Goal: Information Seeking & Learning: Find specific fact

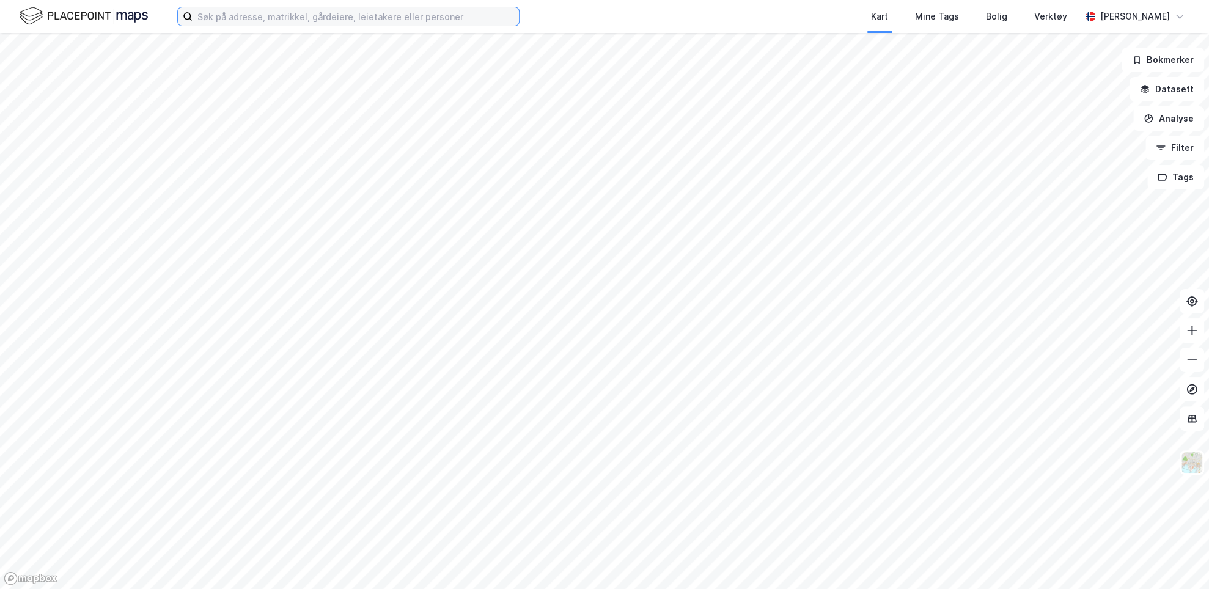
click at [388, 10] on input at bounding box center [356, 16] width 326 height 18
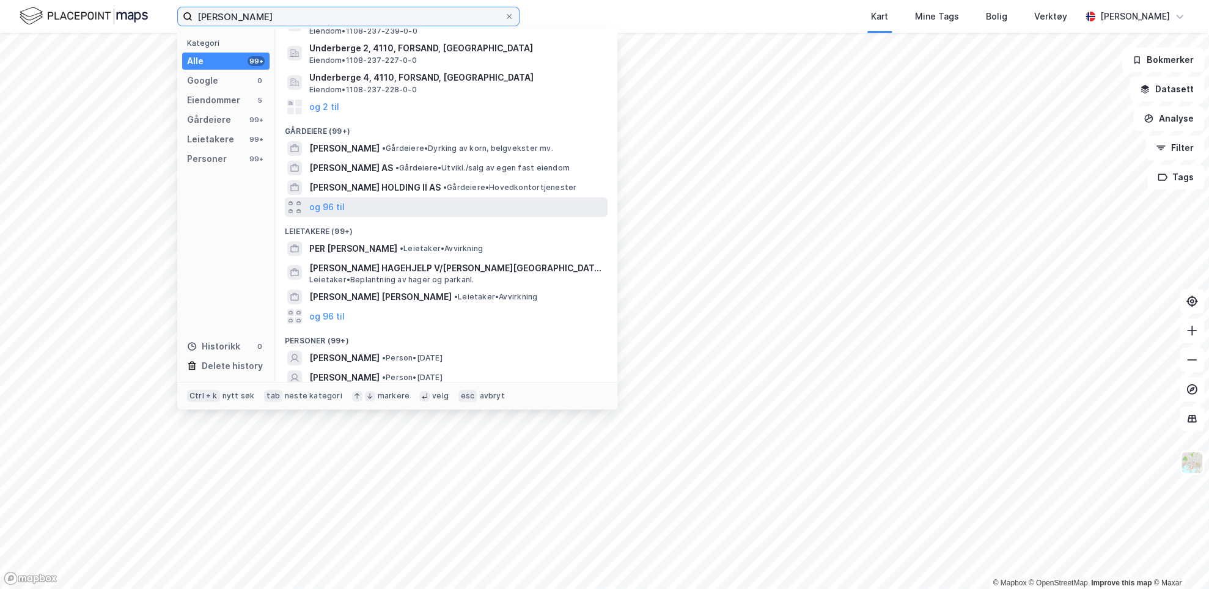
scroll to position [86, 0]
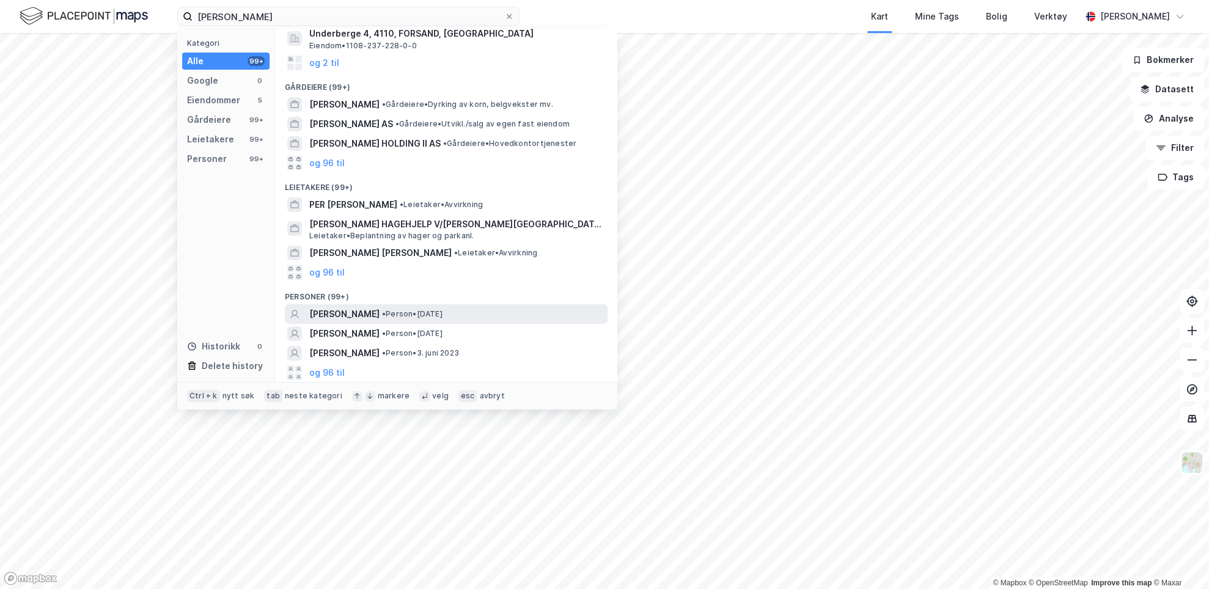
click at [386, 314] on span "• Person • [DATE]" at bounding box center [412, 314] width 61 height 10
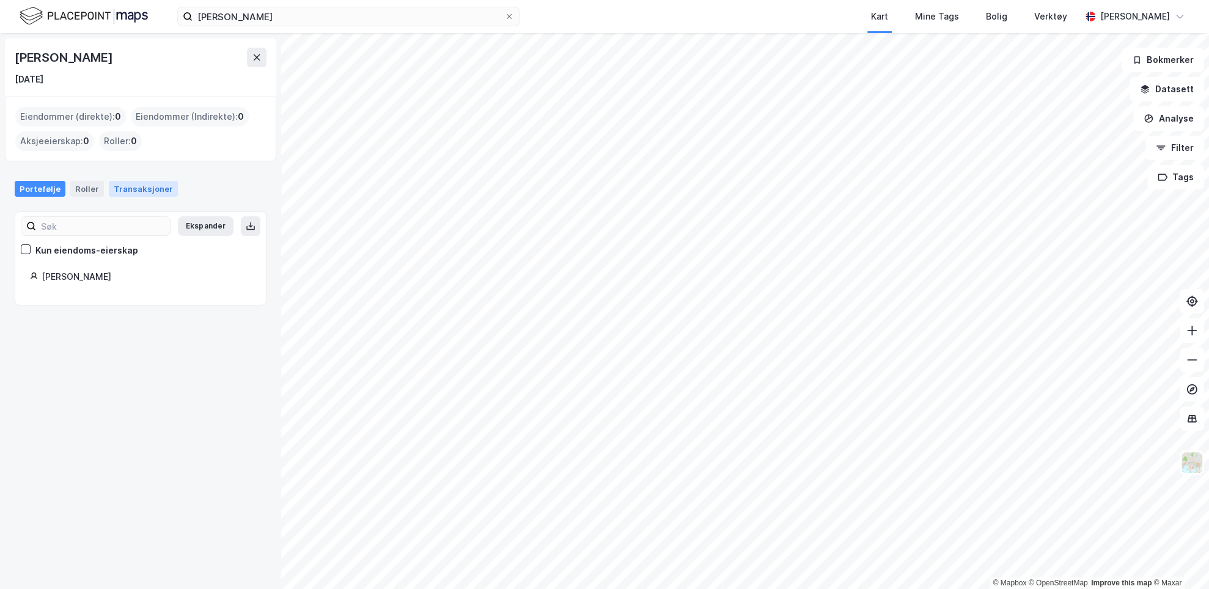
click at [124, 191] on div "Transaksjoner" at bounding box center [143, 189] width 69 height 16
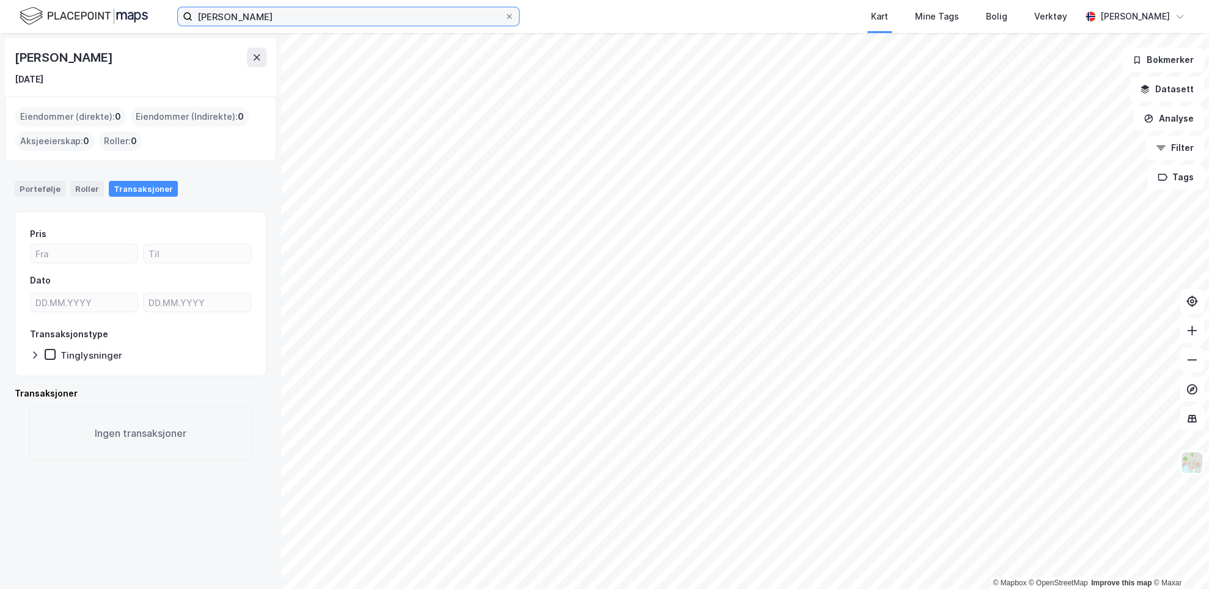
drag, startPoint x: 249, startPoint y: 7, endPoint x: 40, endPoint y: -26, distance: 212.3
click at [40, 0] on html "[PERSON_NAME] Kart Mine Tags [PERSON_NAME] Verktøy [PERSON_NAME] © Mapbox © Ope…" at bounding box center [604, 294] width 1209 height 589
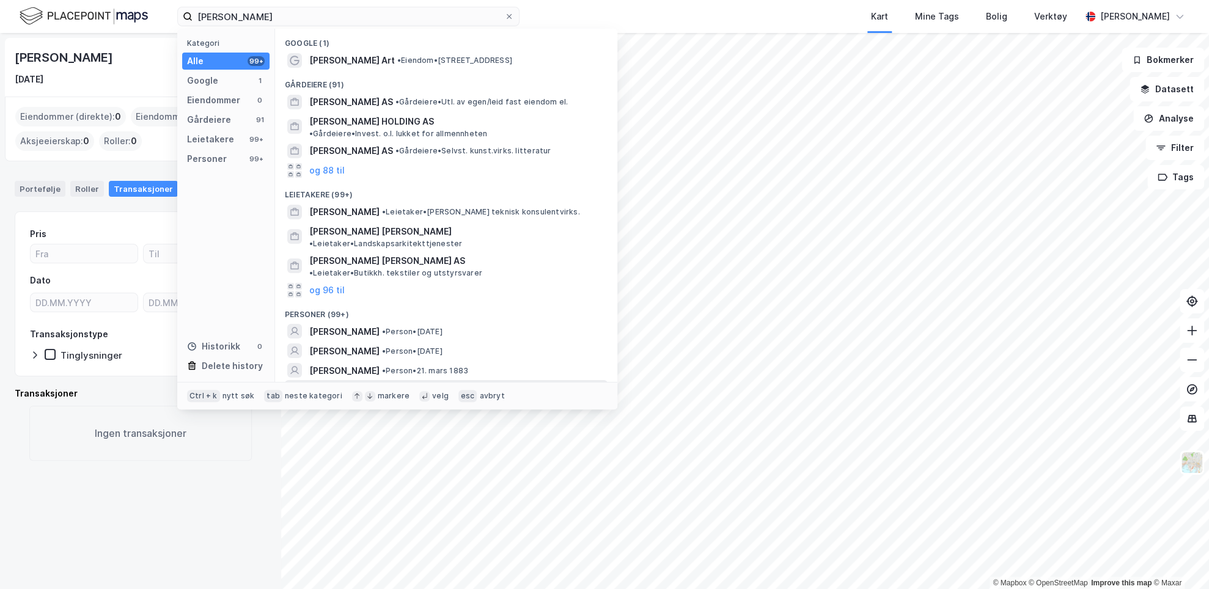
click at [349, 380] on div "og 96 til" at bounding box center [446, 390] width 323 height 20
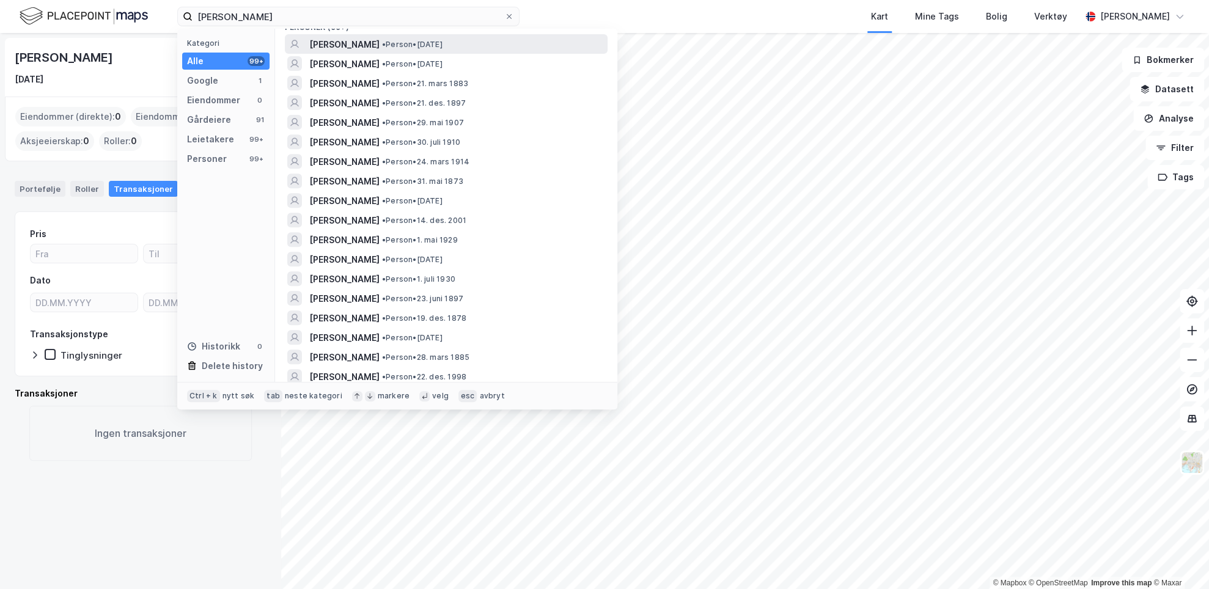
scroll to position [306, 0]
click at [406, 315] on span "• Person • [DATE]" at bounding box center [412, 320] width 61 height 10
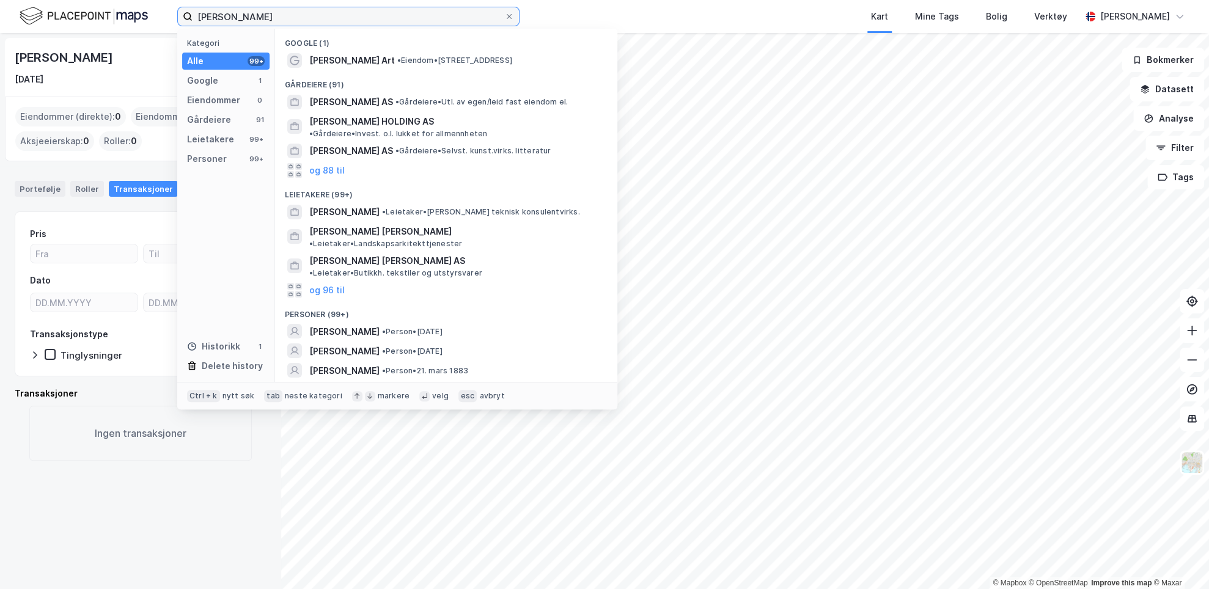
click at [295, 10] on input "[PERSON_NAME]" at bounding box center [349, 16] width 312 height 18
drag, startPoint x: 271, startPoint y: 5, endPoint x: 108, endPoint y: -12, distance: 164.0
click at [108, 0] on html "[PERSON_NAME] Kategori Alle 99+ Google 1 Eiendommer 0 Gårdeiere 91 Leietakere 9…" at bounding box center [604, 294] width 1209 height 589
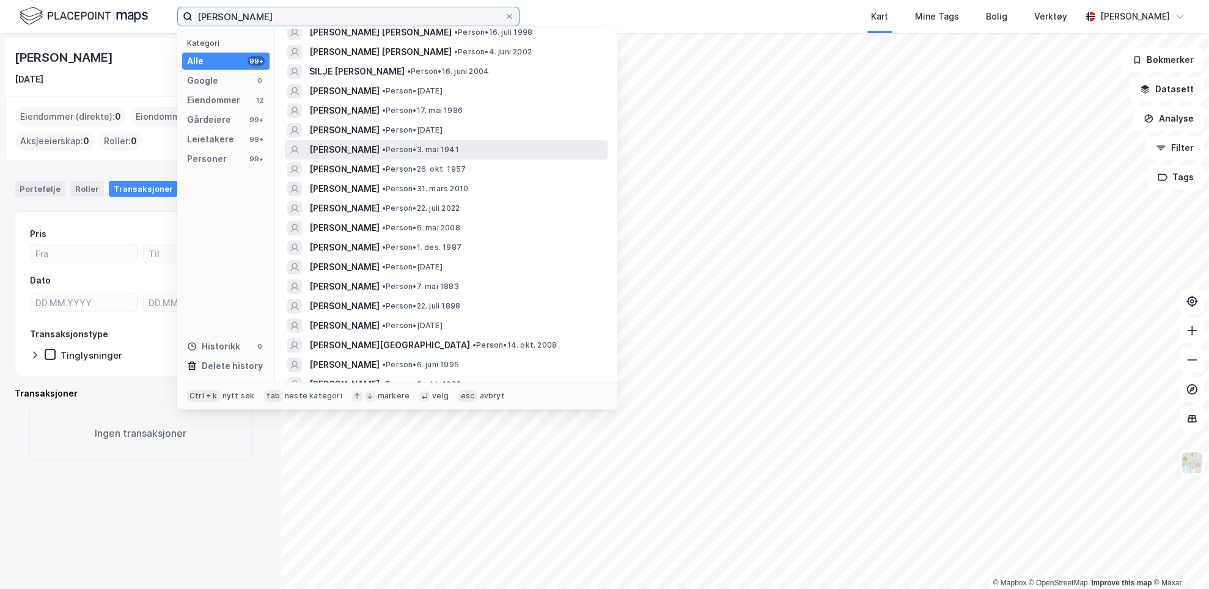
scroll to position [611, 0]
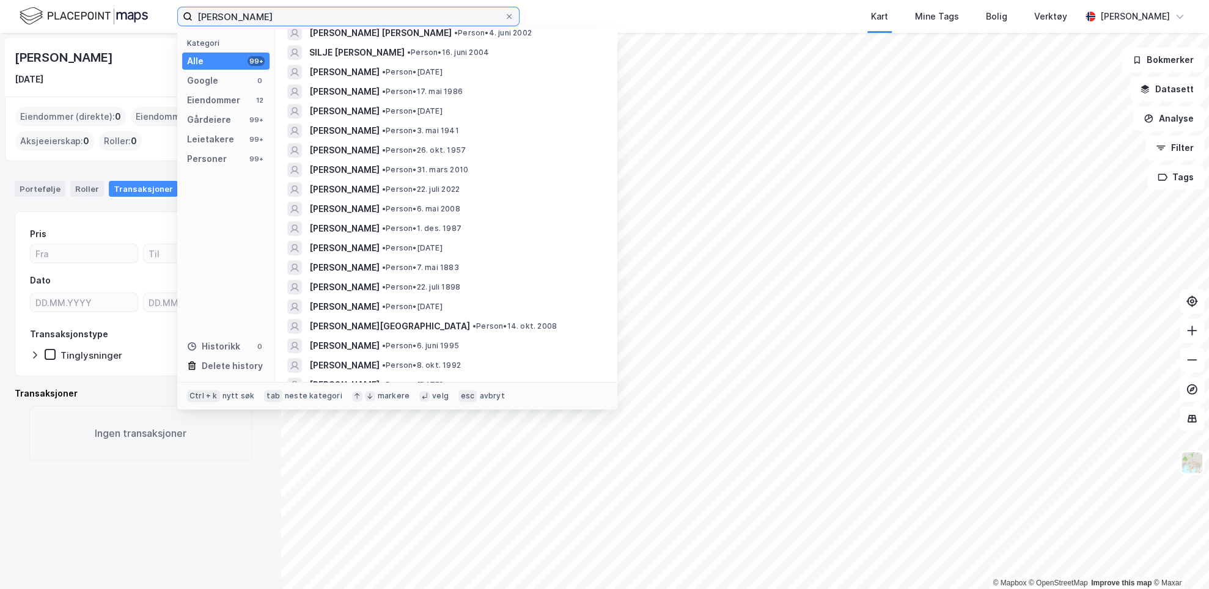
type input "[PERSON_NAME]"
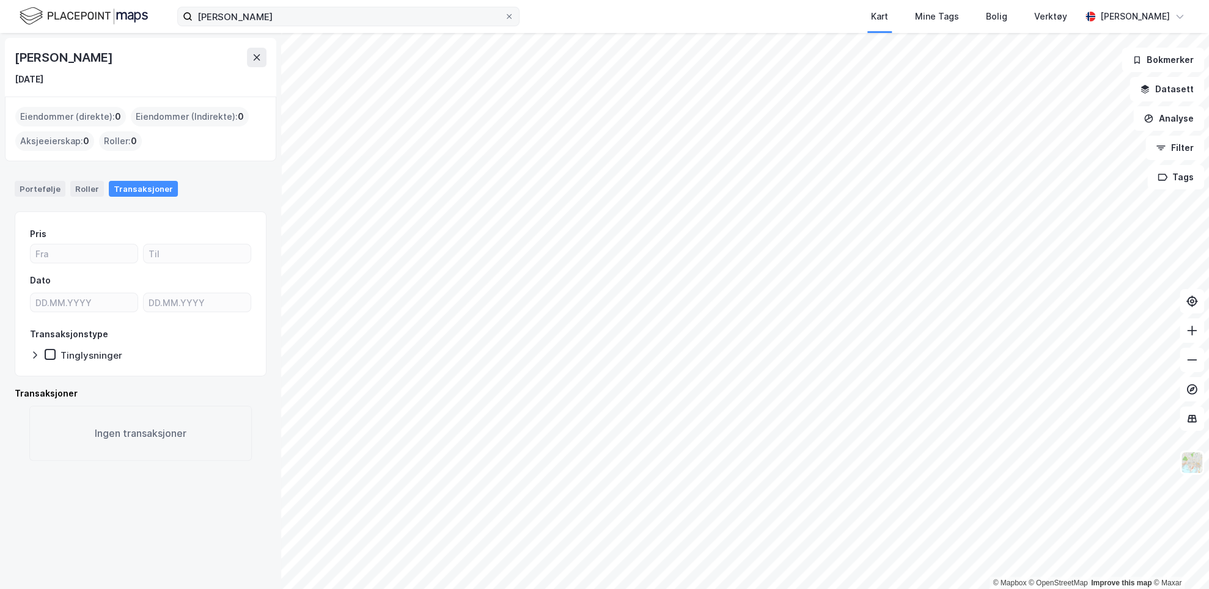
drag, startPoint x: 288, startPoint y: 6, endPoint x: 204, endPoint y: 9, distance: 85.0
click at [201, 9] on div "[PERSON_NAME] Kart Mine Tags [PERSON_NAME] Verktøy [PERSON_NAME]" at bounding box center [604, 16] width 1209 height 33
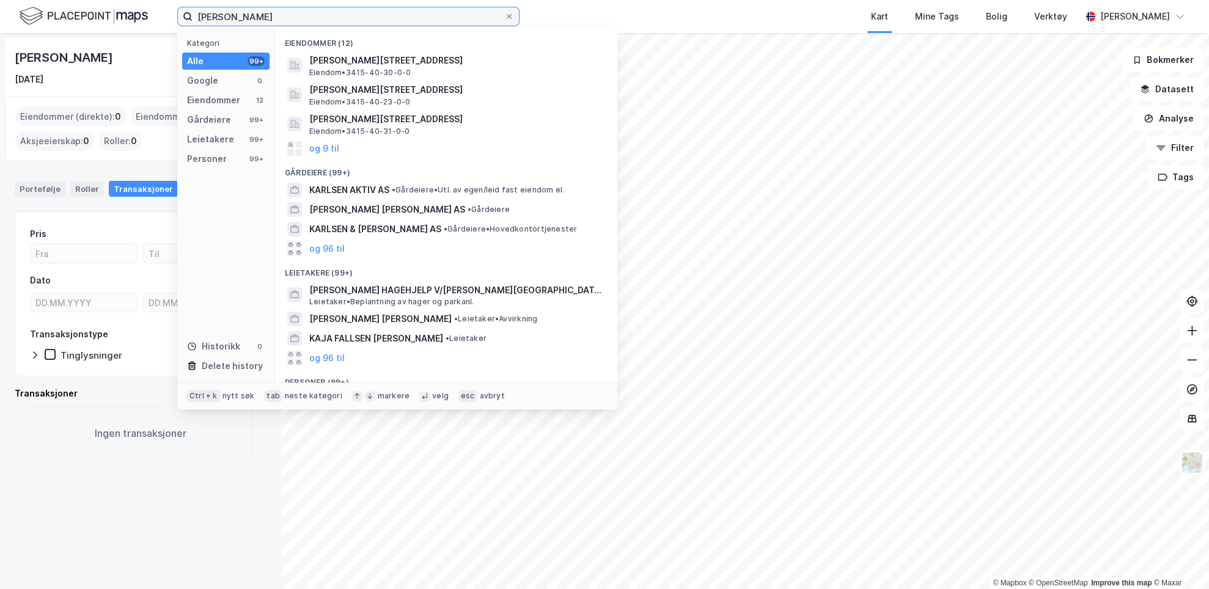
drag, startPoint x: 291, startPoint y: 13, endPoint x: 119, endPoint y: 10, distance: 171.8
click at [119, 10] on div "[PERSON_NAME] Kategori Alle 99+ Google 0 Eiendommer 12 Gårdeiere 99+ Leietakere…" at bounding box center [604, 16] width 1209 height 33
